Goal: Information Seeking & Learning: Check status

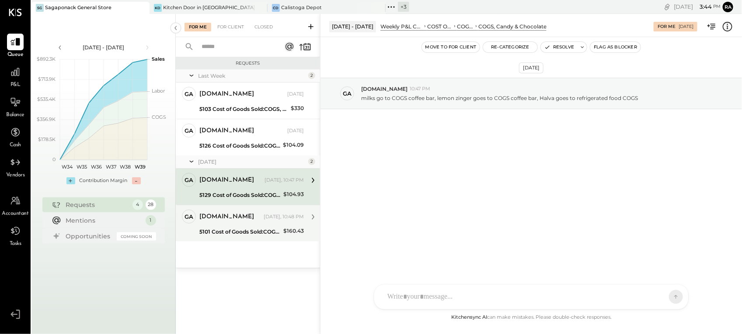
click at [254, 219] on div "[DOMAIN_NAME]" at bounding box center [230, 217] width 63 height 9
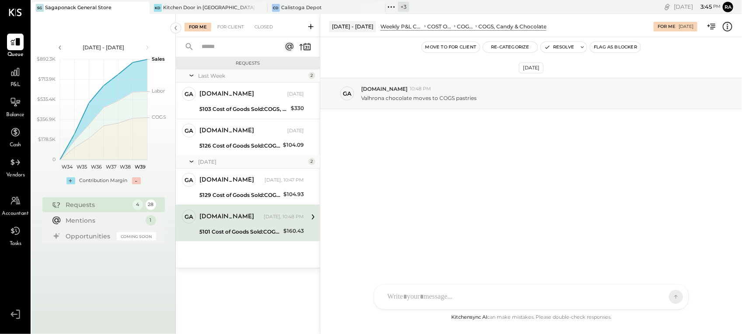
click at [728, 24] on icon at bounding box center [727, 26] width 1 height 5
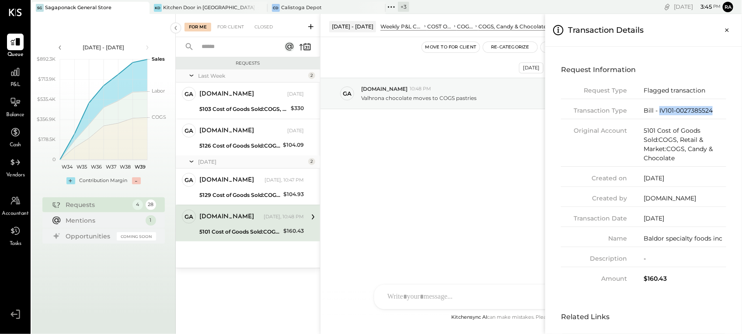
drag, startPoint x: 717, startPoint y: 110, endPoint x: 658, endPoint y: 117, distance: 59.5
click at [658, 117] on div "Transaction Type Bill - IV101-0027385524" at bounding box center [643, 112] width 165 height 13
copy div "IV101-0027385524"
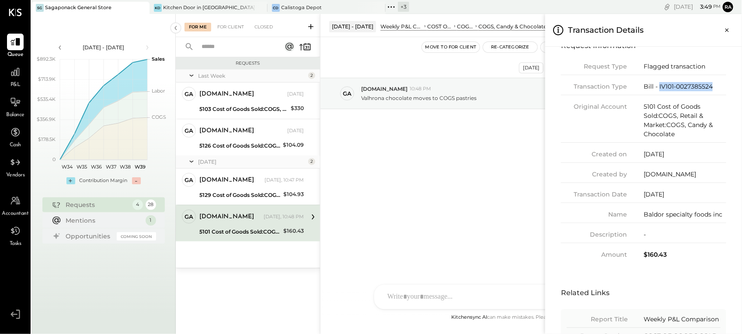
scroll to position [5, 0]
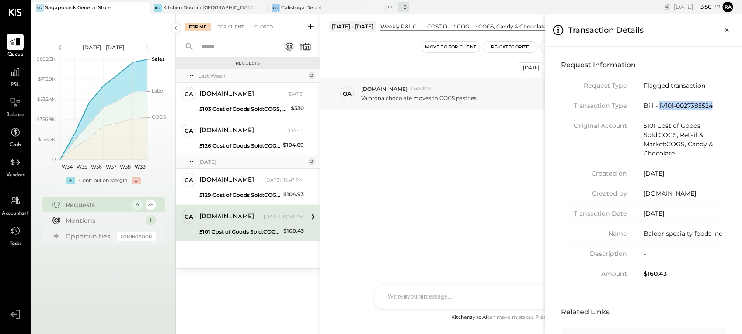
drag, startPoint x: 726, startPoint y: 108, endPoint x: 721, endPoint y: 108, distance: 4.9
click at [726, 108] on div "Request Information Request Type Flagged transaction Transaction Type Bill - IV…" at bounding box center [643, 168] width 183 height 239
drag, startPoint x: 693, startPoint y: 108, endPoint x: 658, endPoint y: 111, distance: 35.2
click at [658, 111] on div "Transaction Type Bill - IV101-0027385524" at bounding box center [643, 107] width 165 height 13
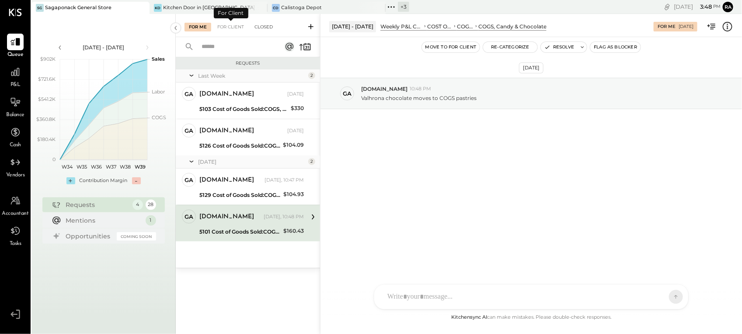
click at [271, 28] on div "Closed" at bounding box center [263, 27] width 27 height 9
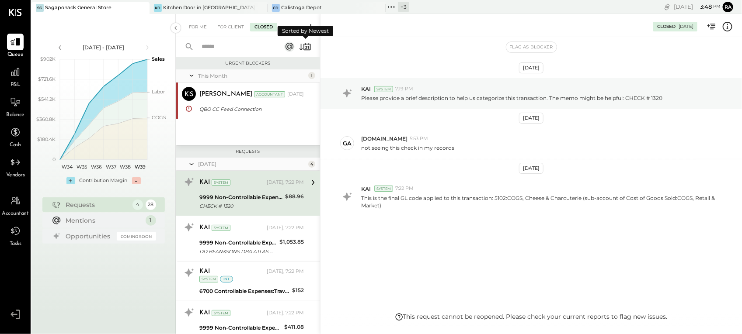
click at [304, 49] on icon at bounding box center [306, 47] width 7 height 7
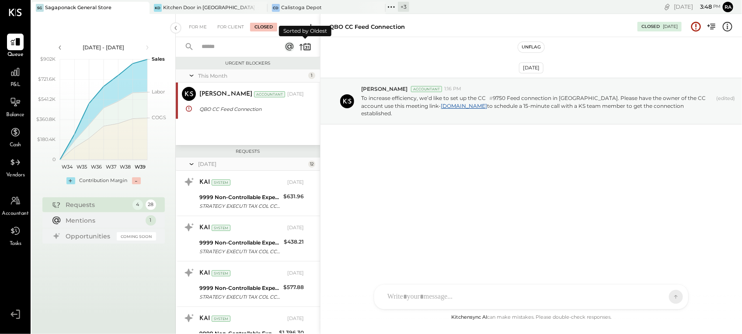
click at [299, 46] on icon at bounding box center [305, 47] width 12 height 12
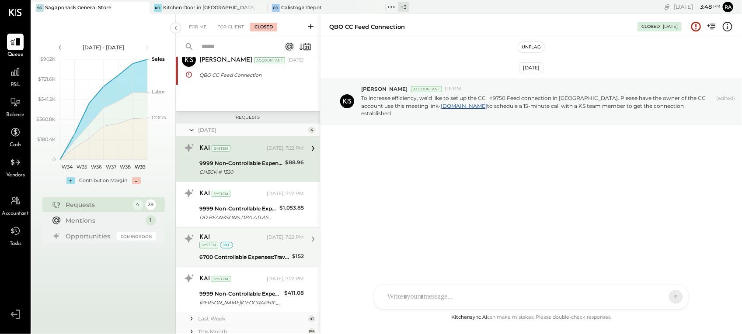
scroll to position [132, 0]
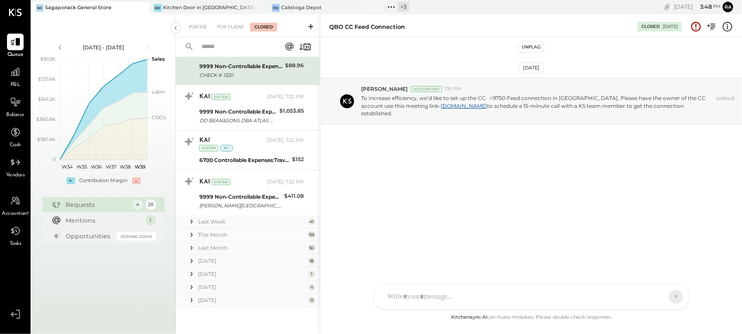
click at [221, 221] on div "Last Week" at bounding box center [252, 221] width 108 height 7
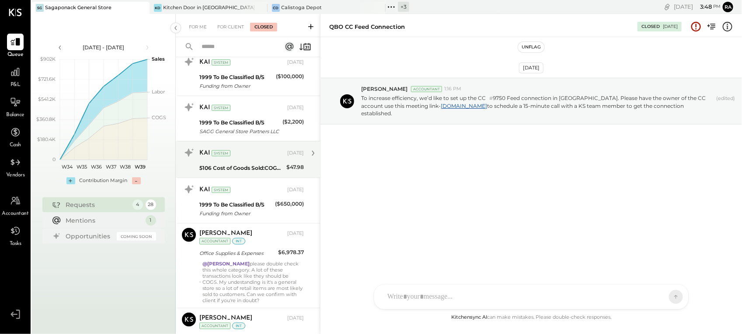
scroll to position [1791, 0]
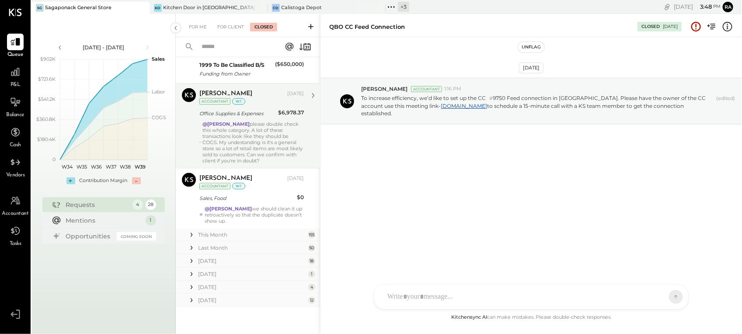
click at [240, 147] on div "@[PERSON_NAME] please double check this whole category. A lot of these transact…" at bounding box center [252, 142] width 101 height 43
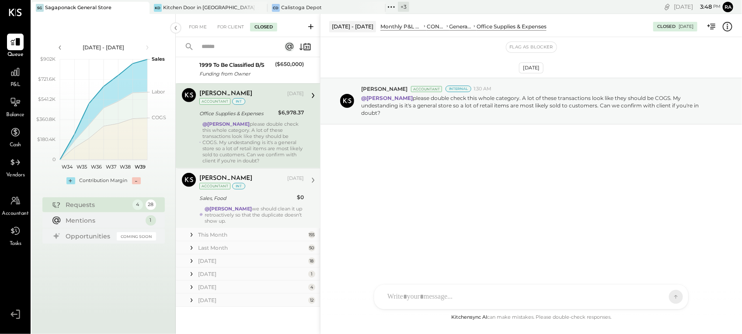
click at [266, 198] on div "Sales, Food" at bounding box center [246, 198] width 95 height 9
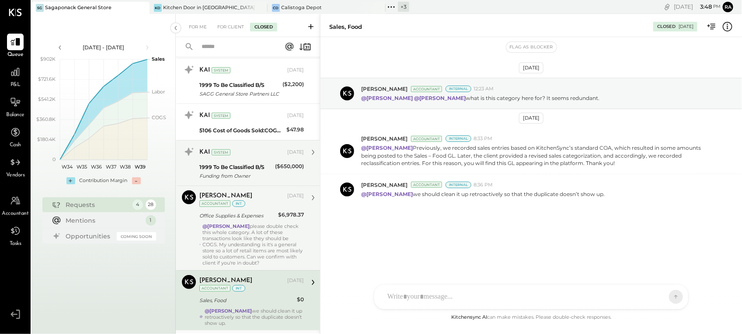
scroll to position [1682, 0]
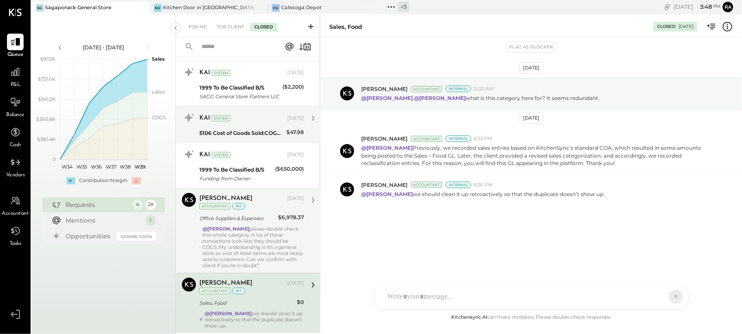
click at [245, 123] on div "KAI System" at bounding box center [242, 118] width 86 height 9
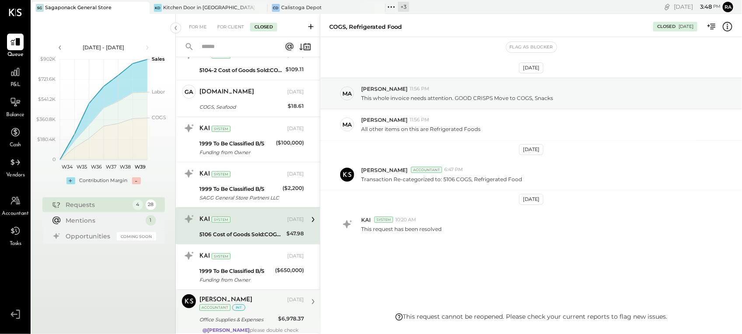
scroll to position [1573, 0]
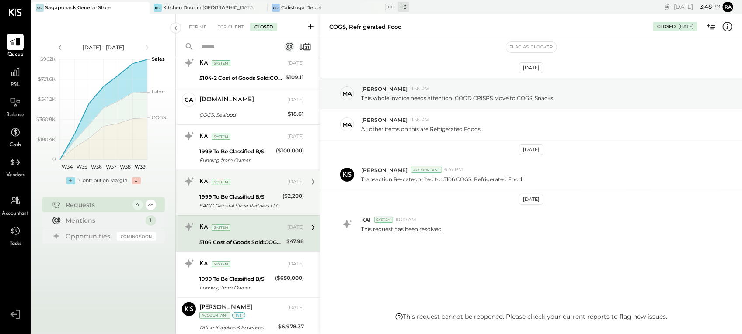
click at [257, 188] on div "KAI System [DATE]" at bounding box center [251, 182] width 104 height 12
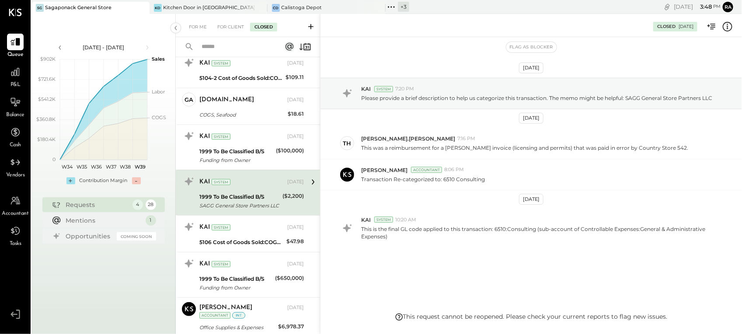
scroll to position [1, 0]
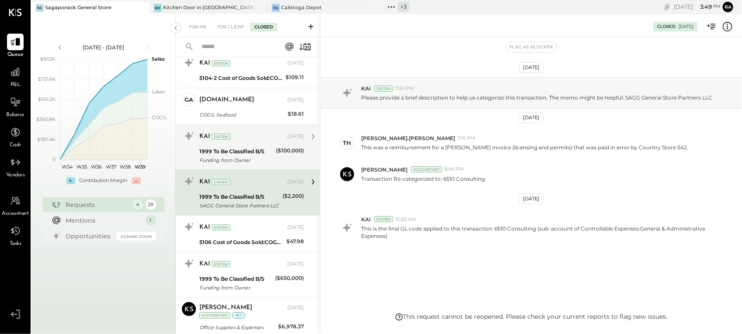
click at [257, 152] on div "1999 To Be Classified B/S" at bounding box center [236, 151] width 74 height 9
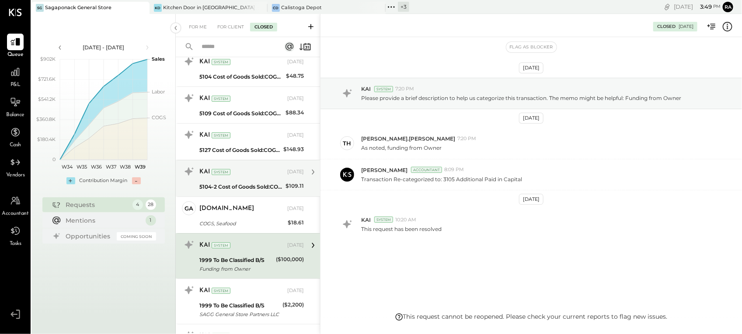
scroll to position [1463, 0]
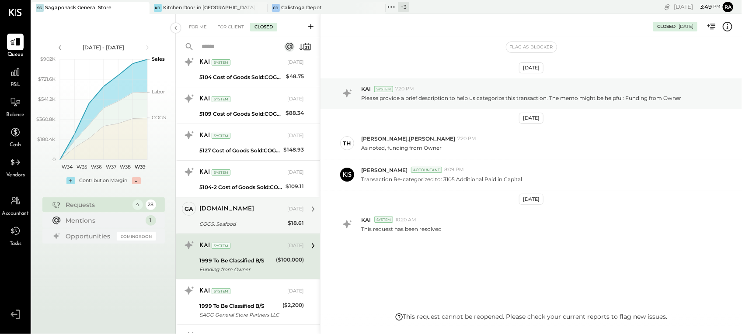
click at [247, 212] on div "[DOMAIN_NAME]" at bounding box center [242, 209] width 86 height 9
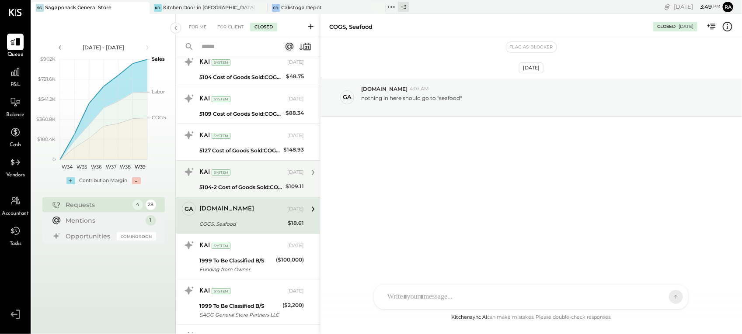
click at [246, 179] on div "KAI System [DATE]" at bounding box center [251, 173] width 104 height 12
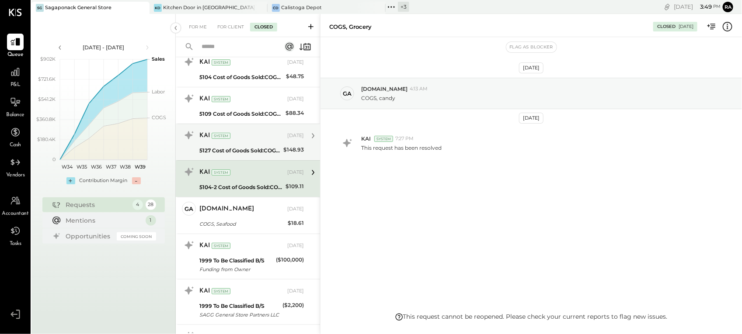
click at [250, 147] on div "KAI System [DATE] 5127 Cost of Goods Sold:COGS, House Made Food:COGS, Grab & Go…" at bounding box center [251, 143] width 104 height 28
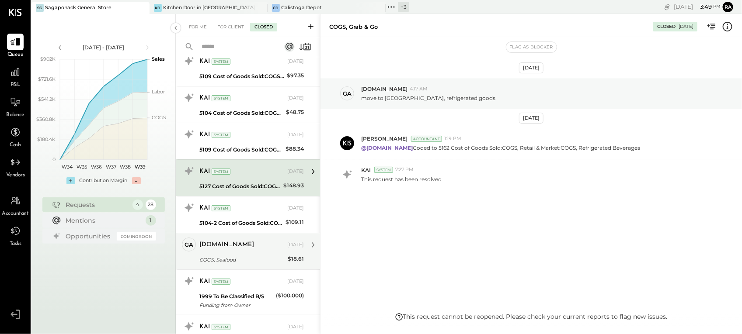
scroll to position [1409, 0]
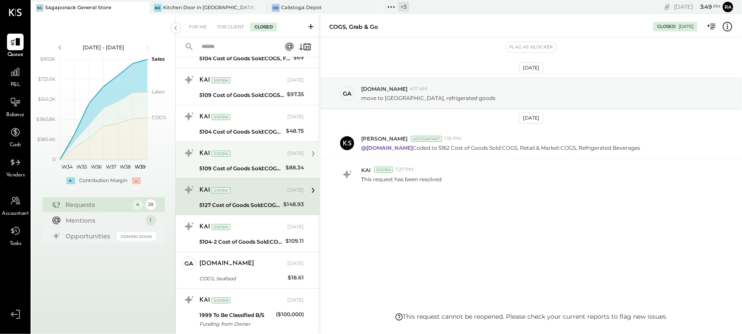
click at [242, 155] on div "KAI System" at bounding box center [242, 154] width 86 height 9
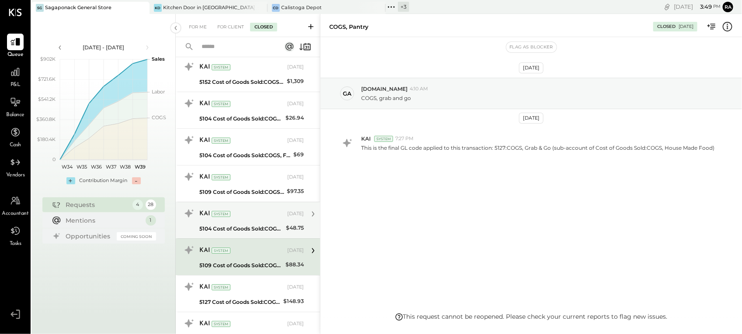
scroll to position [1299, 0]
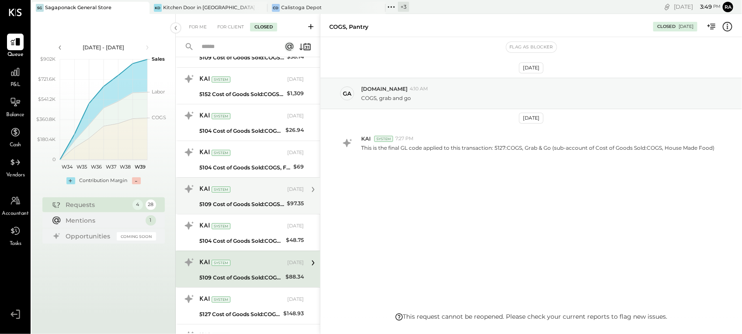
click at [244, 197] on div "KAI System [DATE]" at bounding box center [251, 189] width 104 height 15
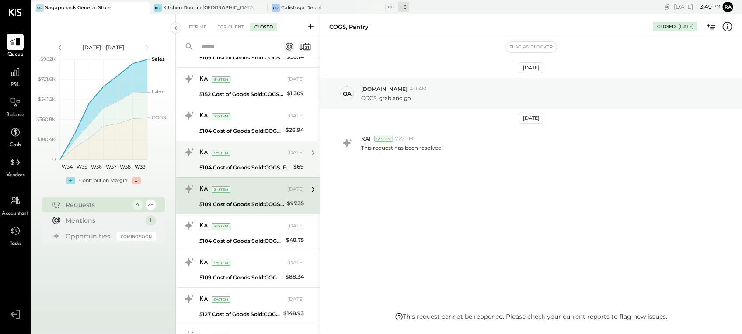
click at [247, 160] on div "KAI System [DATE]" at bounding box center [251, 153] width 104 height 15
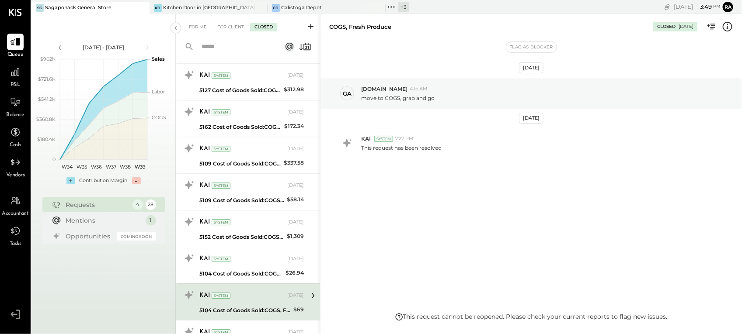
scroll to position [1135, 0]
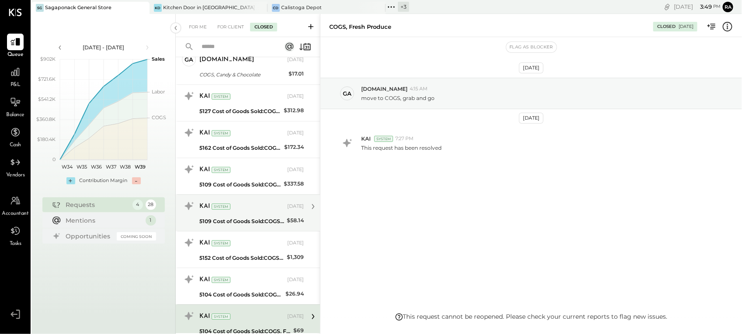
click at [243, 211] on div "KAI System" at bounding box center [242, 206] width 86 height 9
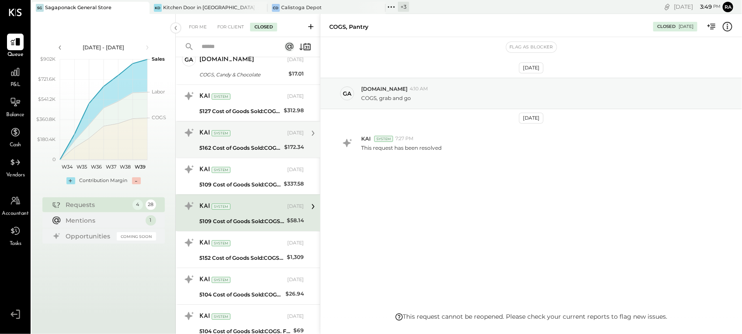
click at [246, 148] on div "5162 Cost of Goods Sold:COGS, Retail & Market:COGS, Refrigerated Beverages" at bounding box center [240, 148] width 82 height 9
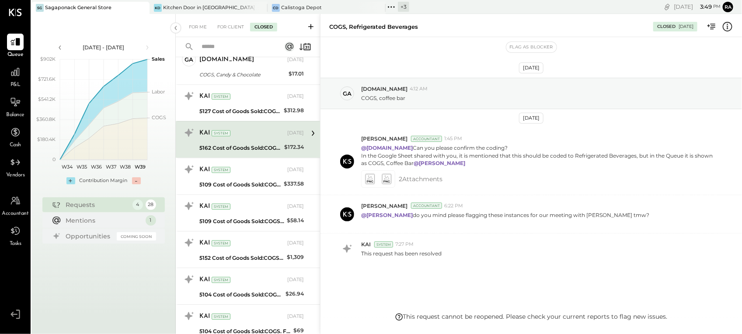
scroll to position [18, 0]
